Goal: Task Accomplishment & Management: Manage account settings

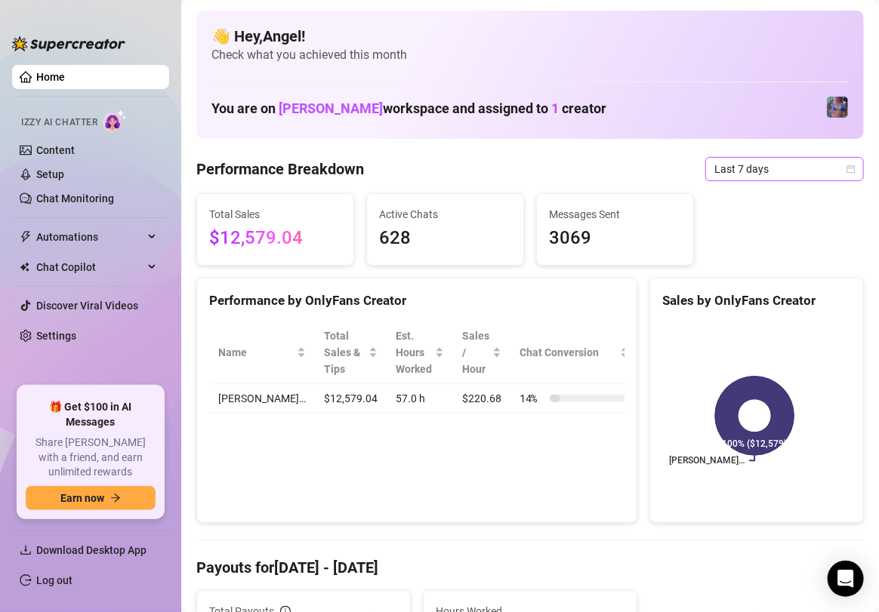
click at [771, 164] on span "Last 7 days" at bounding box center [784, 169] width 140 height 23
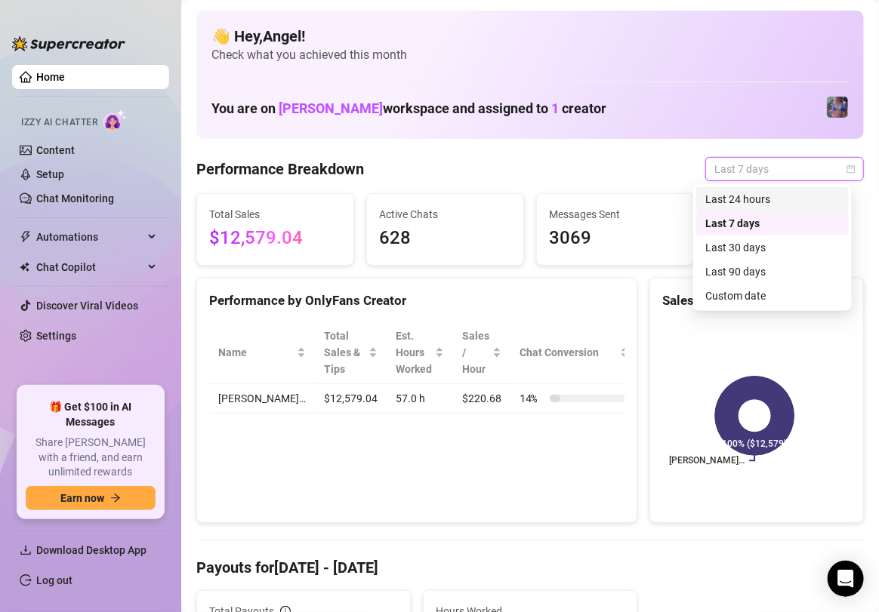
click at [778, 189] on div "Last 24 hours" at bounding box center [772, 199] width 152 height 24
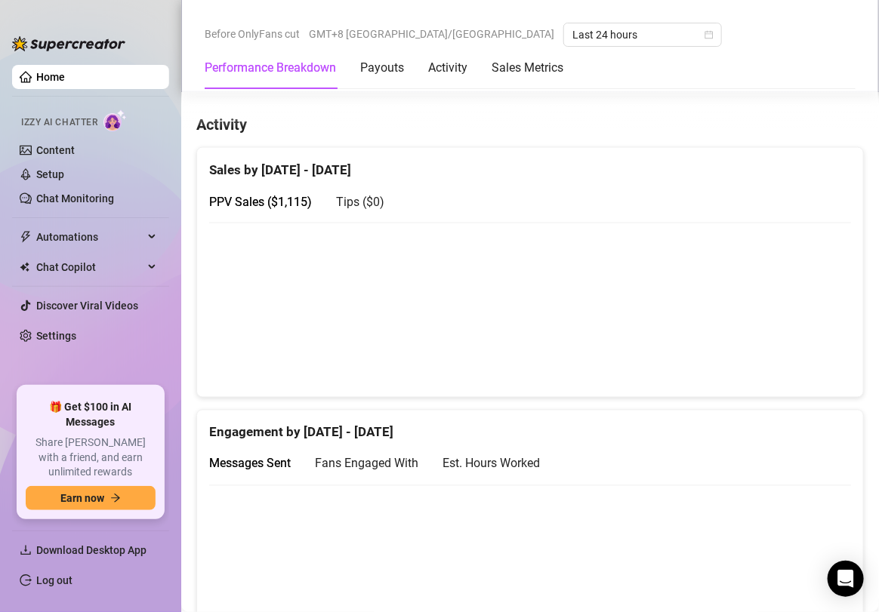
scroll to position [716, 0]
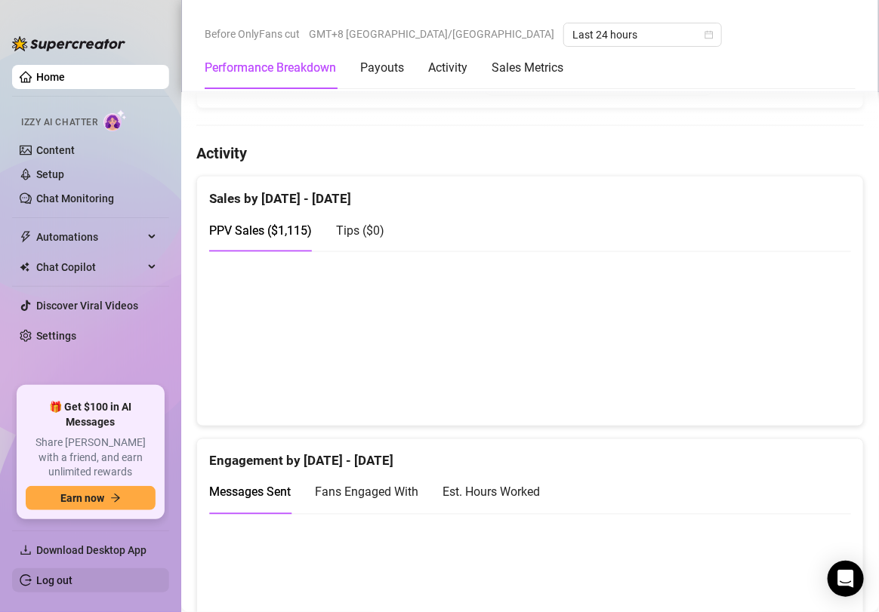
click at [72, 582] on link "Log out" at bounding box center [54, 580] width 36 height 12
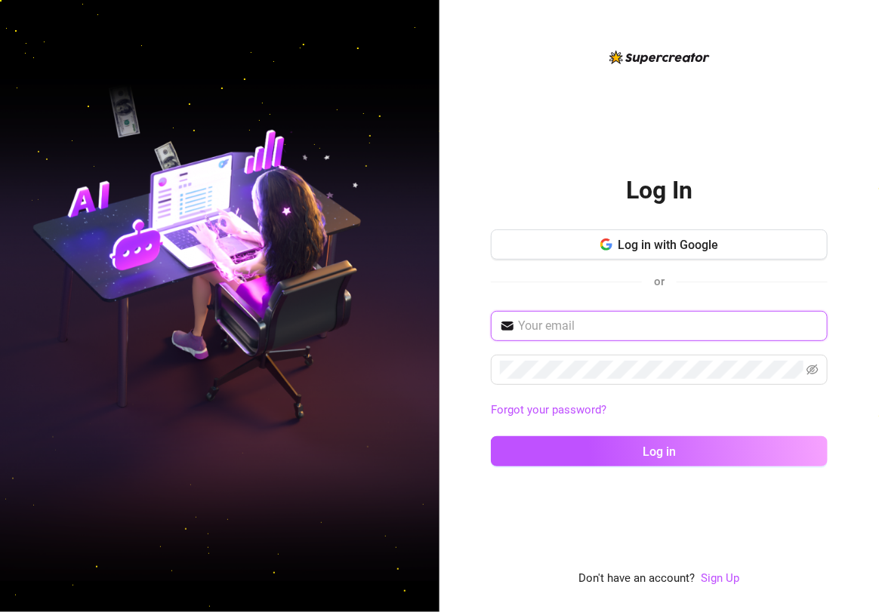
click at [652, 332] on input "text" at bounding box center [668, 326] width 300 height 18
type input "[EMAIL_ADDRESS][DOMAIN_NAME]"
click at [491, 436] on button "Log in" at bounding box center [659, 451] width 337 height 30
